Goal: Find specific page/section: Find specific page/section

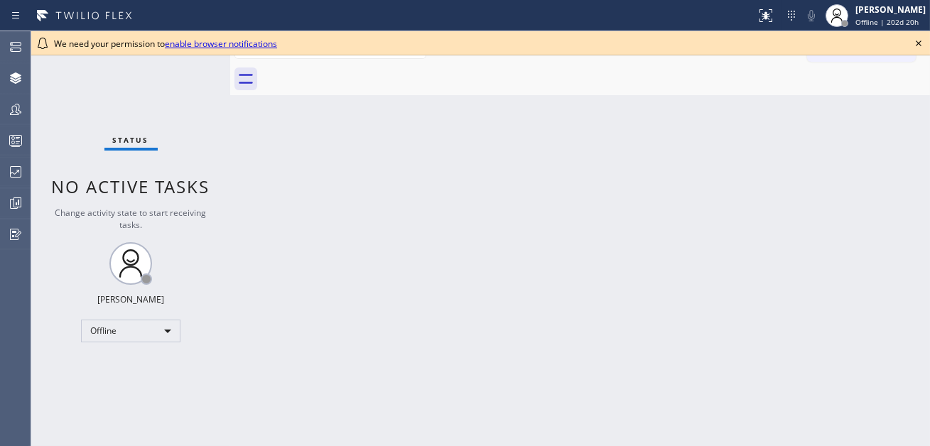
click at [916, 42] on icon at bounding box center [918, 43] width 17 height 17
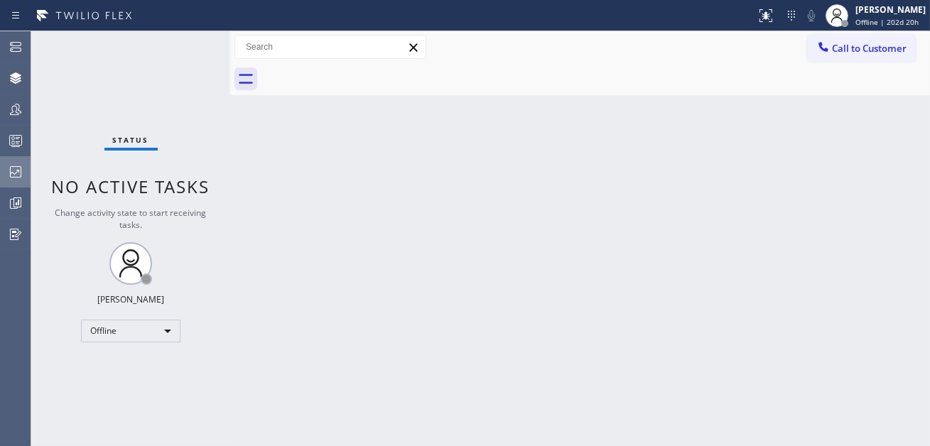
click at [14, 168] on icon at bounding box center [15, 171] width 17 height 17
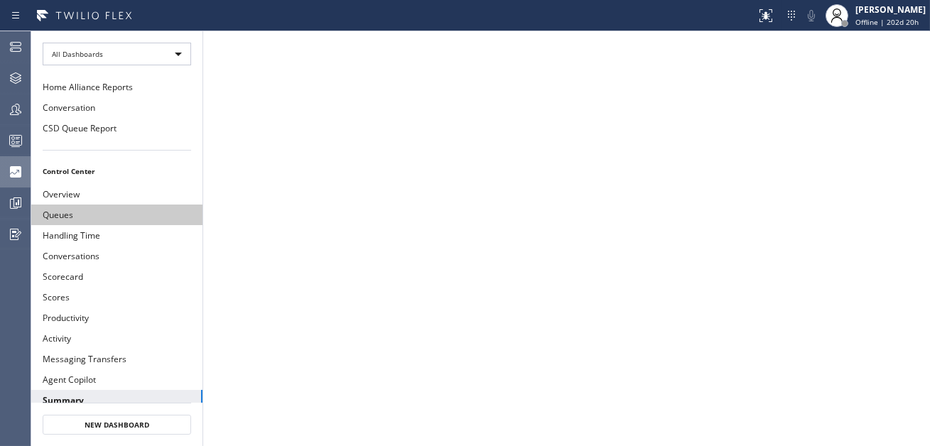
click at [113, 215] on button "Queues" at bounding box center [116, 215] width 171 height 21
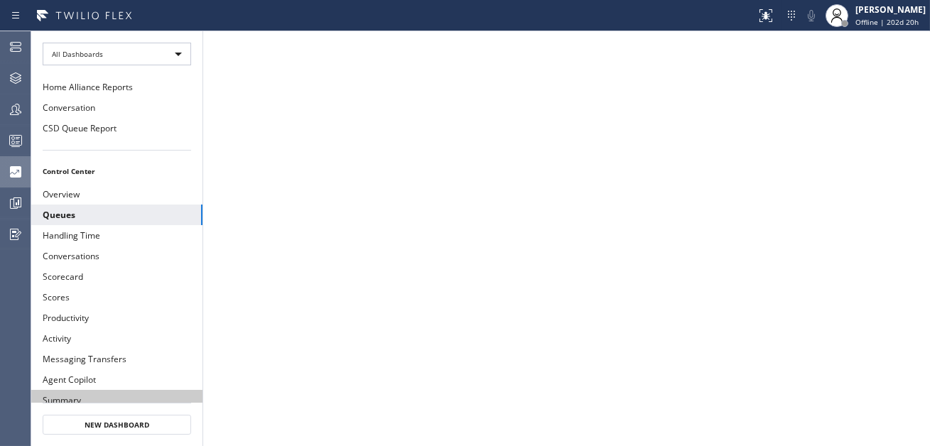
click at [146, 390] on button "Summary" at bounding box center [116, 400] width 171 height 21
